Goal: Transaction & Acquisition: Purchase product/service

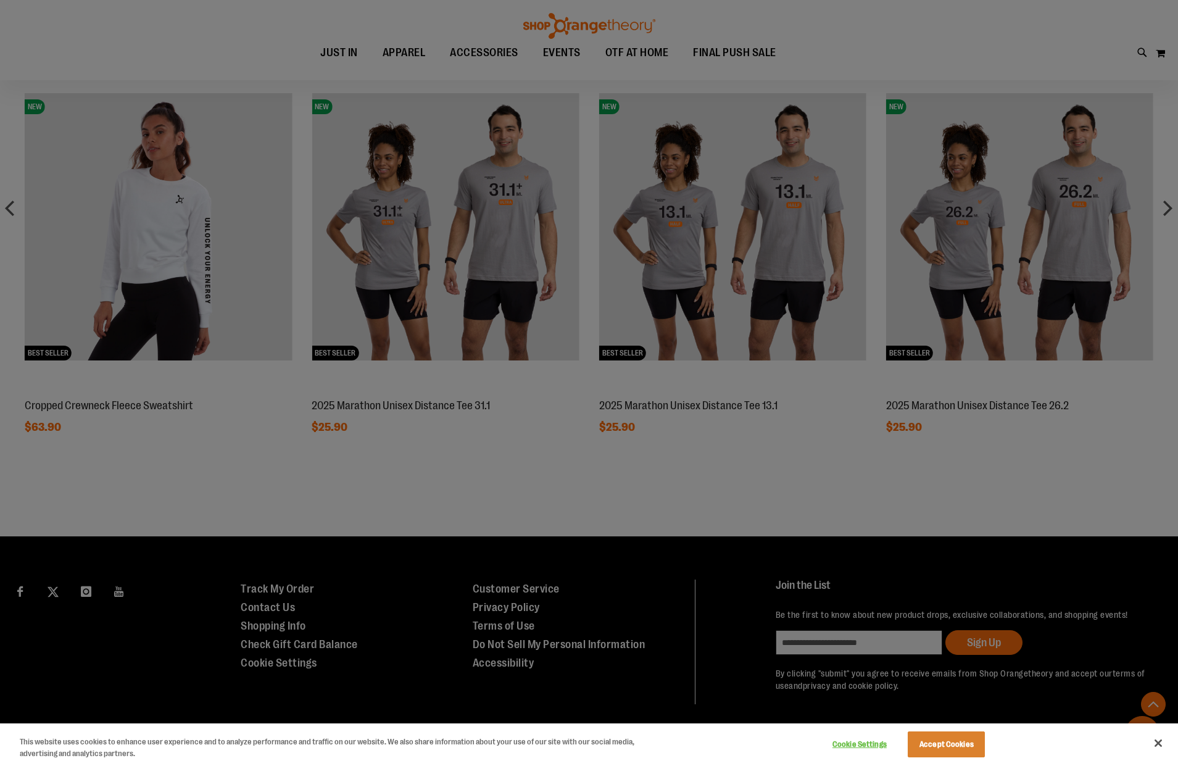
scroll to position [957, 0]
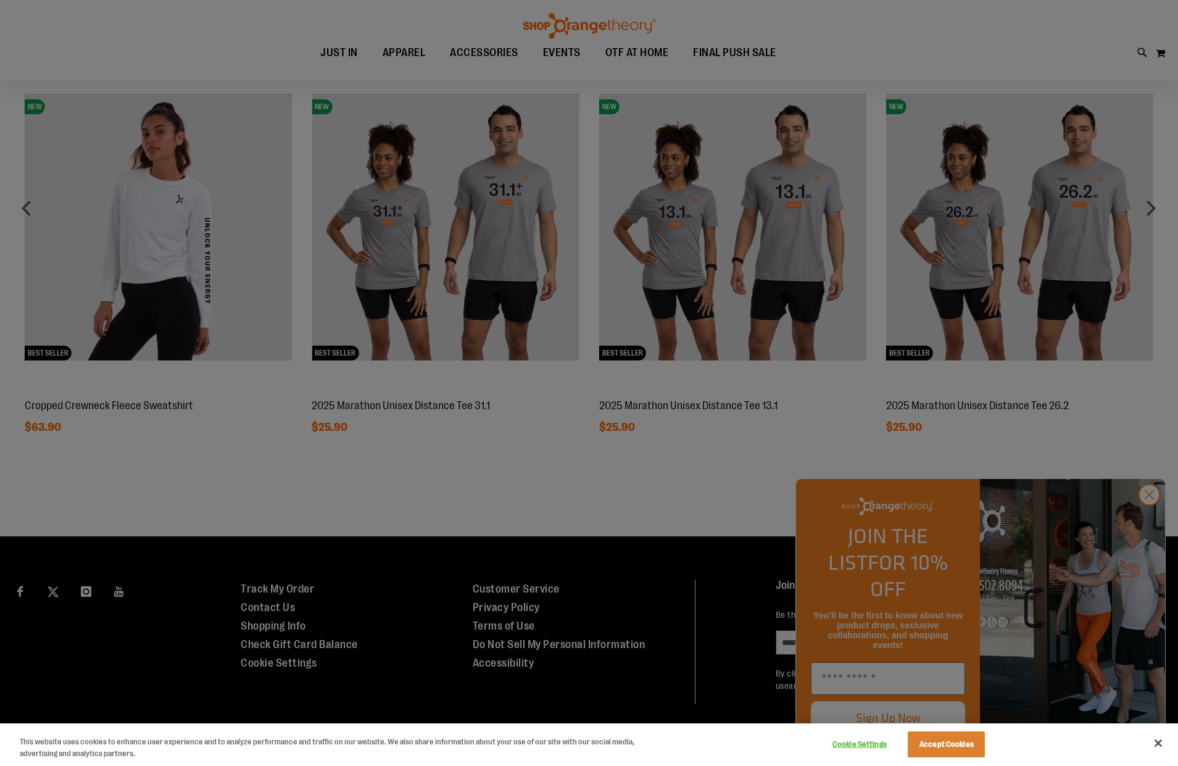
click at [1151, 527] on div at bounding box center [589, 383] width 1178 height 766
click at [936, 740] on button "Accept Cookies" at bounding box center [946, 744] width 77 height 26
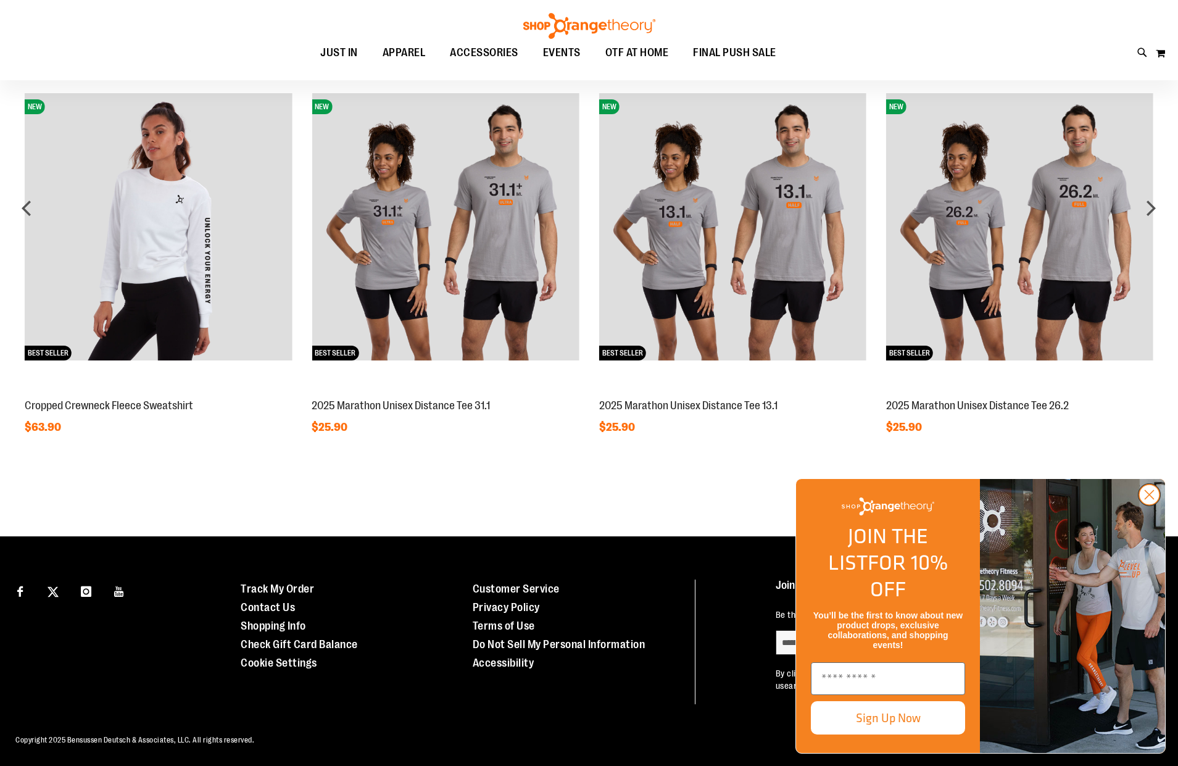
click at [1145, 505] on circle "Close dialog" at bounding box center [1149, 494] width 20 height 20
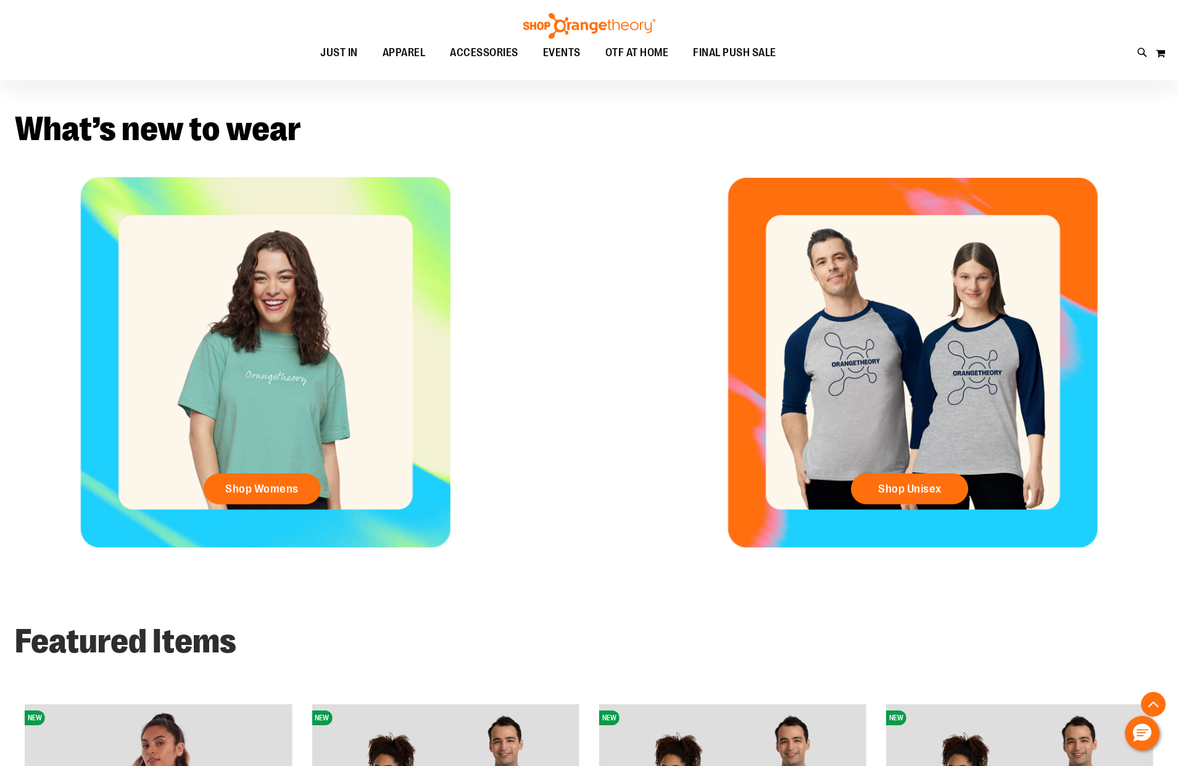
scroll to position [347, 0]
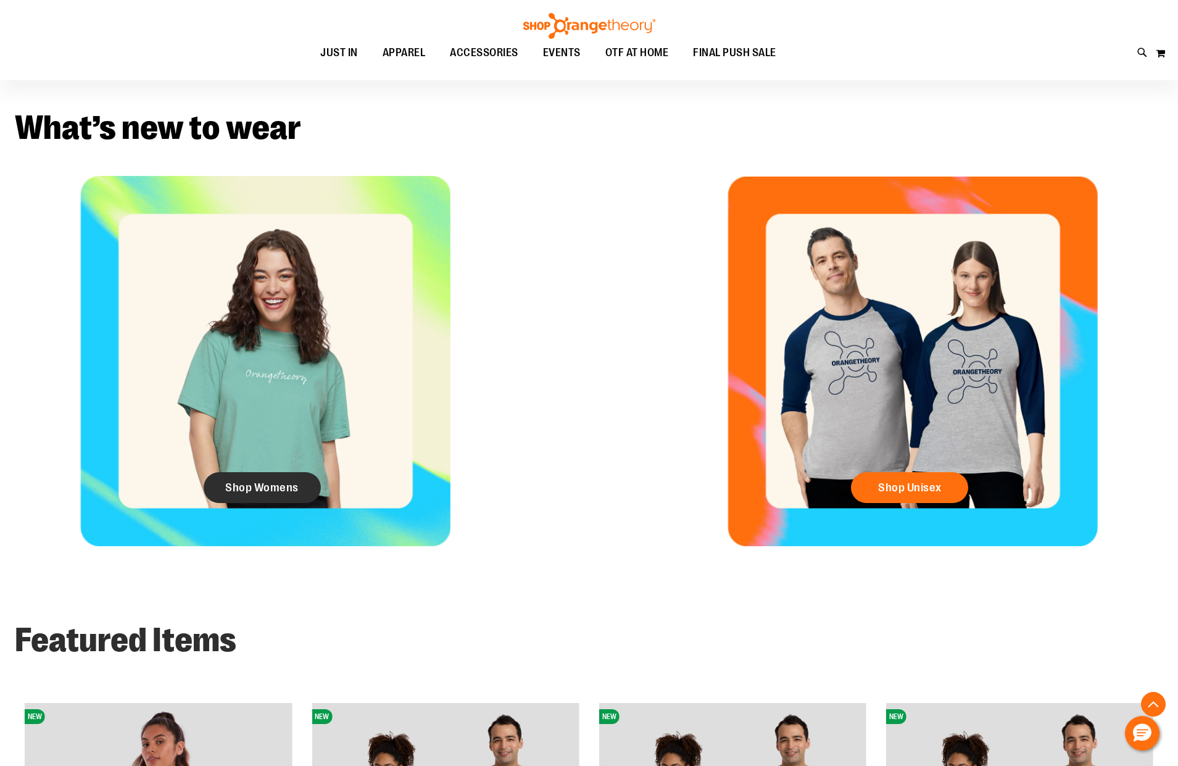
click at [305, 495] on link "Shop Womens" at bounding box center [262, 487] width 117 height 31
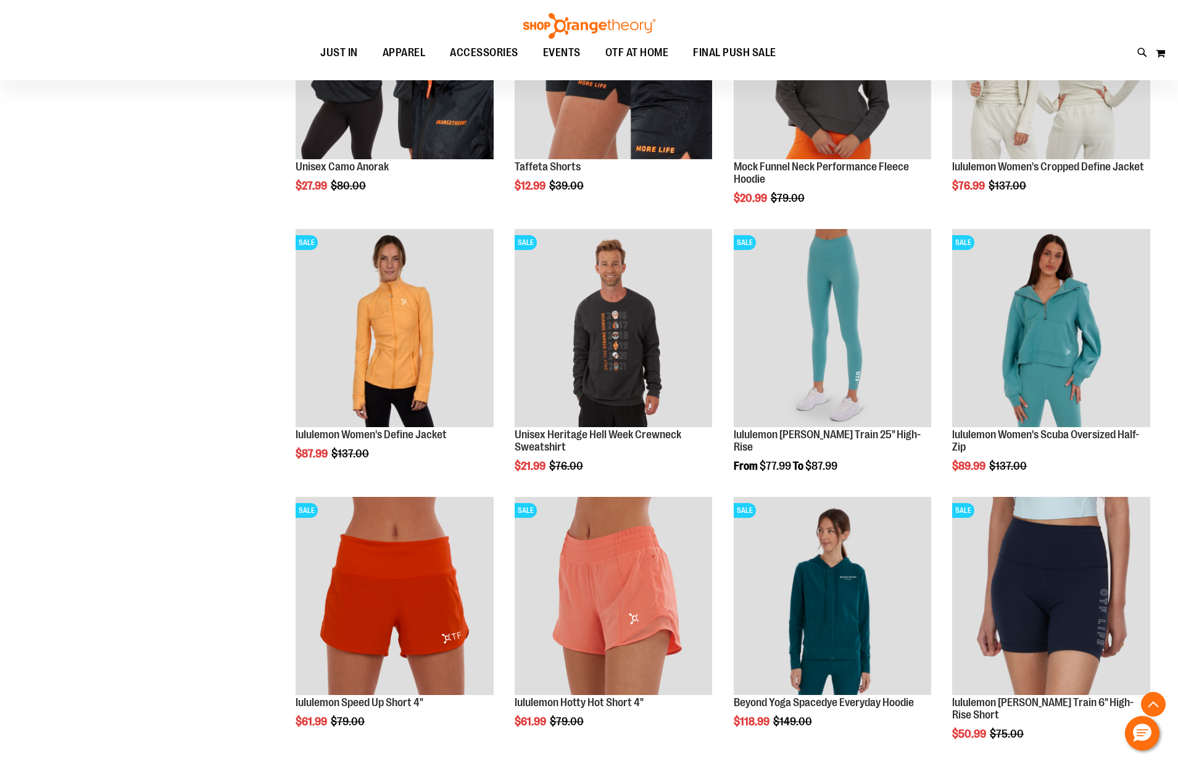
scroll to position [1283, 1]
